Goal: Check status: Check status

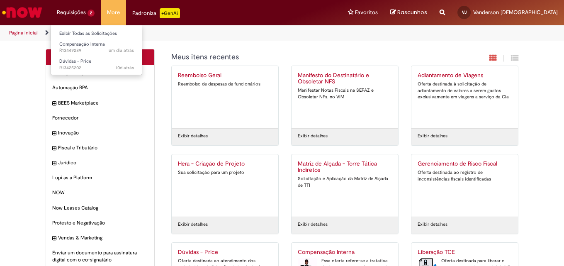
click at [80, 11] on li "Requisições 2 Exibir Todas as Solicitações Compensação Interna um dia atrás um …" at bounding box center [76, 12] width 50 height 25
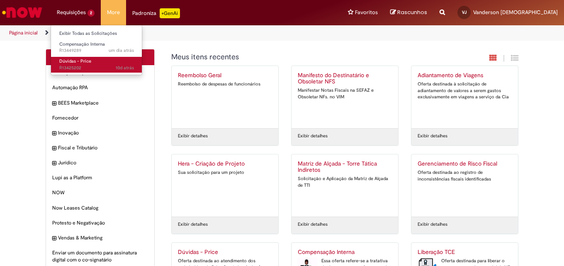
click at [80, 63] on span "Dúvidas - Price" at bounding box center [75, 61] width 32 height 6
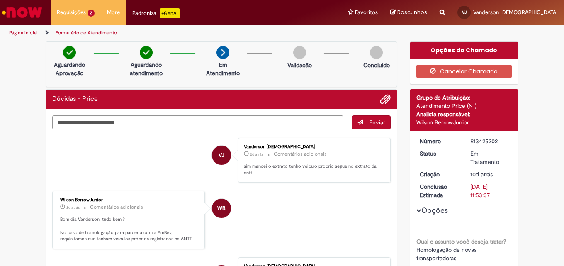
click at [22, 10] on img "Ir para a Homepage" at bounding box center [22, 12] width 43 height 17
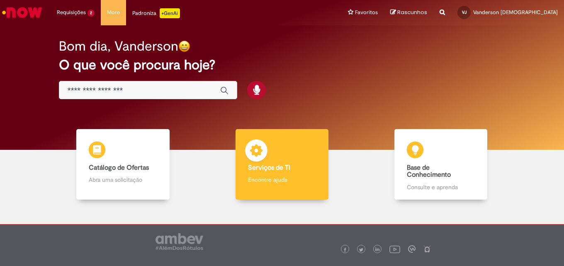
click at [317, 163] on div "Serviços de TI Serviços de TI Encontre ajuda" at bounding box center [282, 164] width 93 height 71
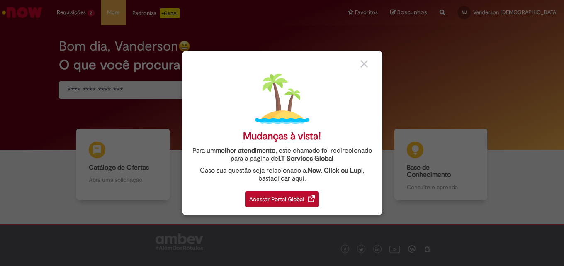
click at [283, 202] on div "Acessar Portal Global" at bounding box center [282, 199] width 74 height 16
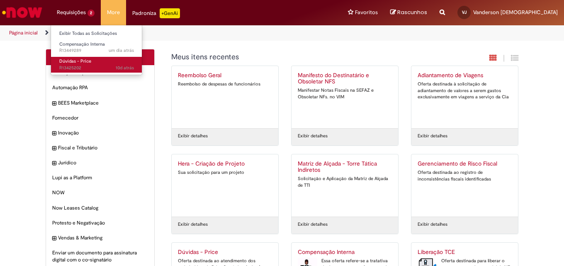
click at [84, 66] on span "10d atrás 10 dias atrás R13425202" at bounding box center [96, 68] width 75 height 7
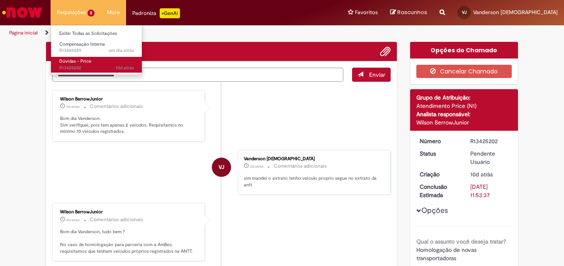
click at [84, 67] on span "10d atrás 10 dias atrás R13425202" at bounding box center [96, 68] width 75 height 7
